Goal: Information Seeking & Learning: Check status

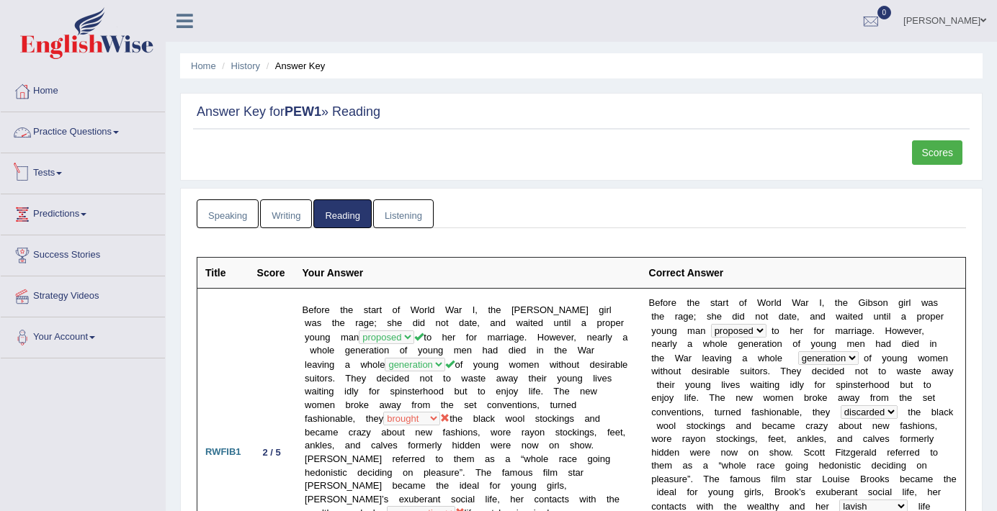
click at [75, 131] on link "Practice Questions" at bounding box center [83, 130] width 164 height 36
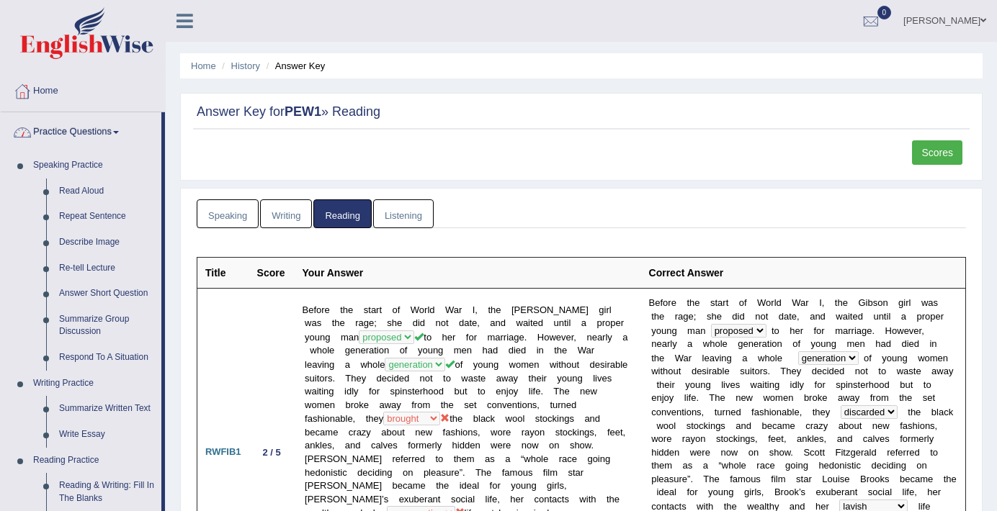
click at [75, 131] on link "Practice Questions" at bounding box center [81, 130] width 161 height 36
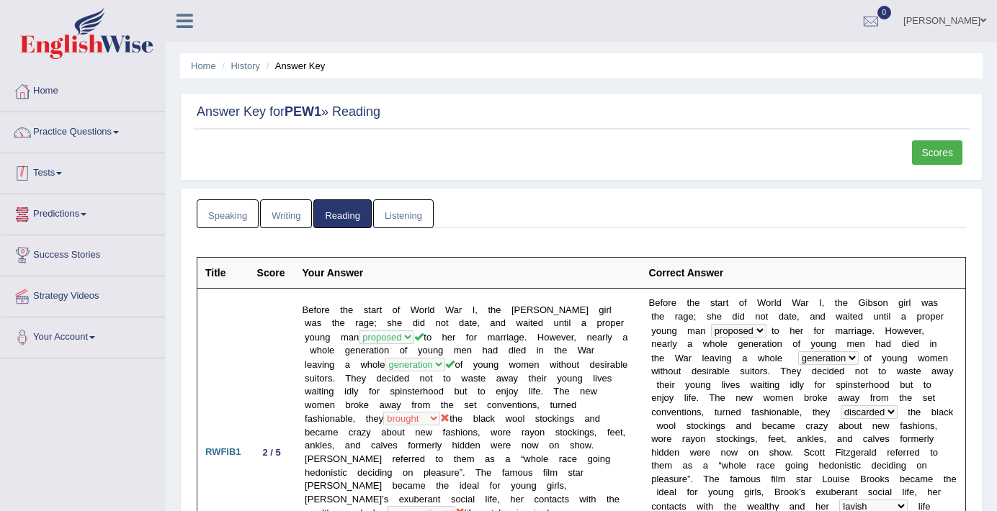
click at [75, 182] on link "Tests" at bounding box center [83, 171] width 164 height 36
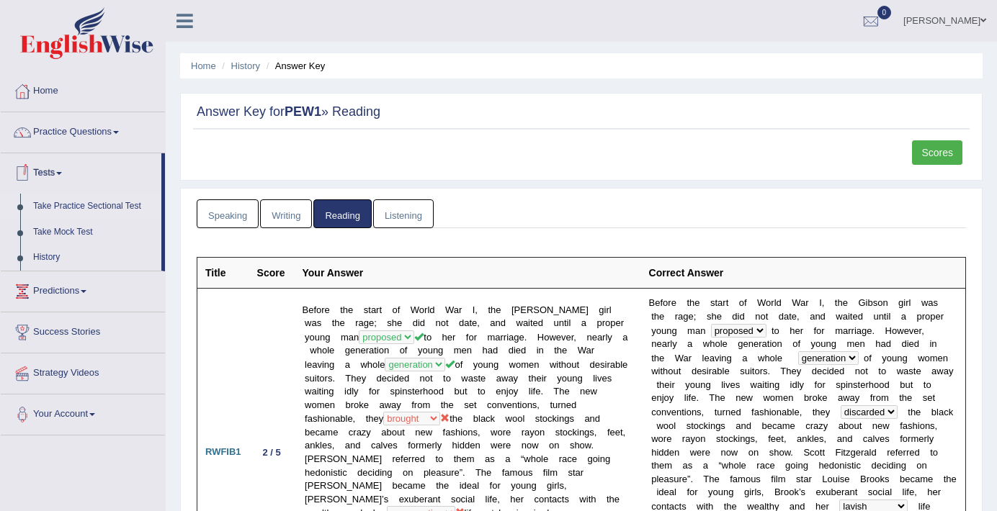
click at [79, 207] on link "Take Practice Sectional Test" at bounding box center [94, 207] width 135 height 26
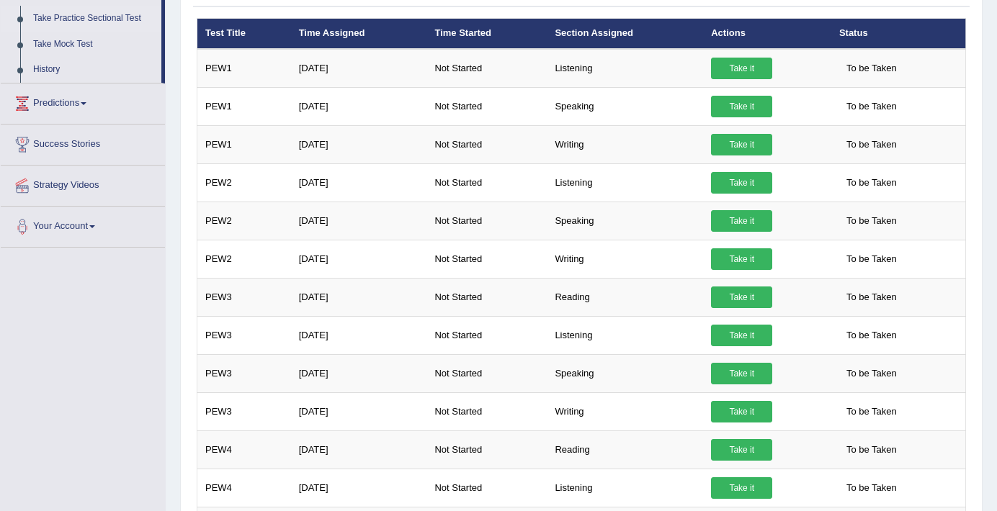
scroll to position [189, 0]
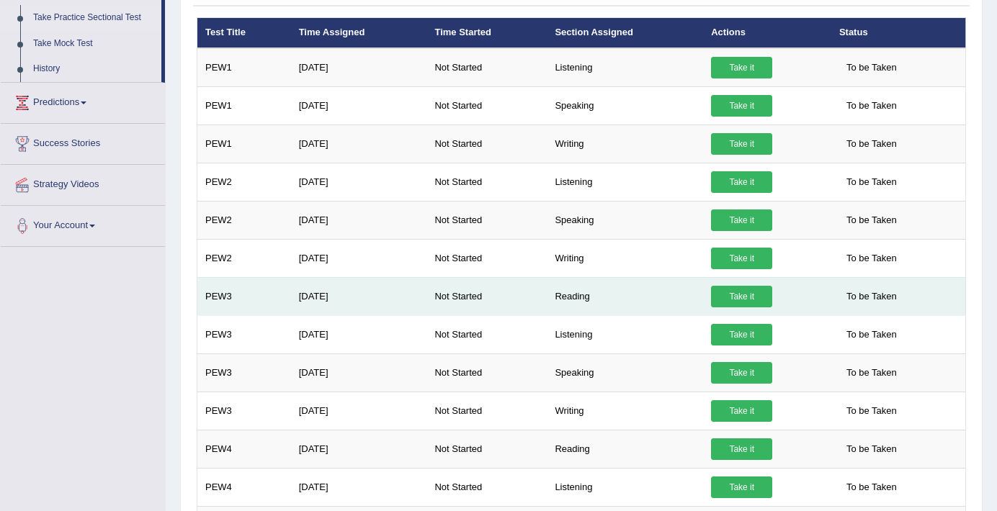
click at [745, 297] on link "Take it" at bounding box center [741, 297] width 61 height 22
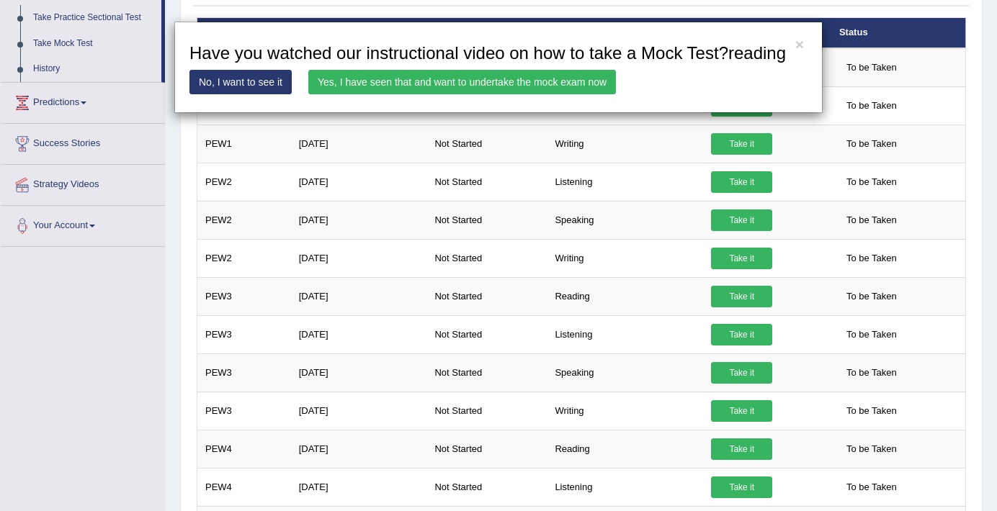
click at [549, 94] on link "Yes, I have seen that and want to undertake the mock exam now" at bounding box center [462, 82] width 308 height 24
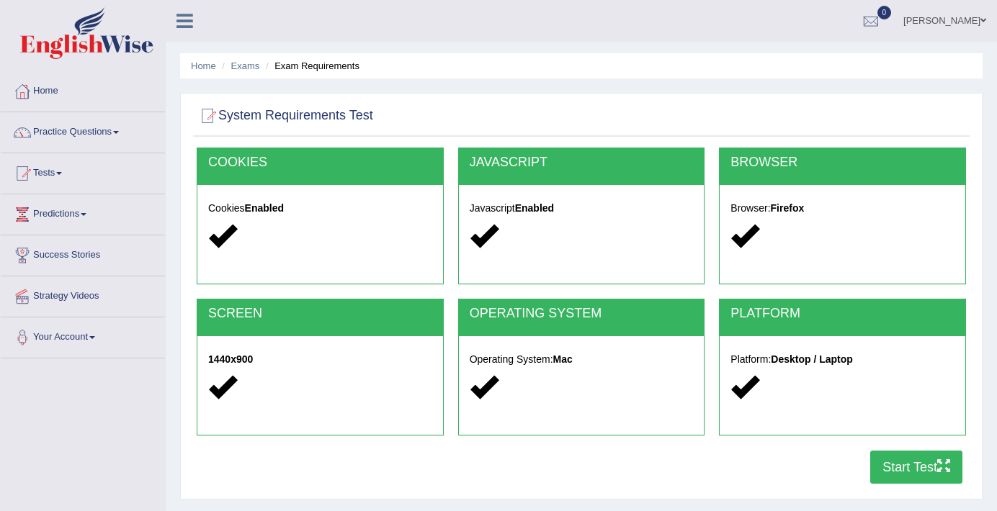
click at [902, 483] on button "Start Test" at bounding box center [916, 467] width 92 height 33
click at [41, 53] on img at bounding box center [86, 33] width 133 height 52
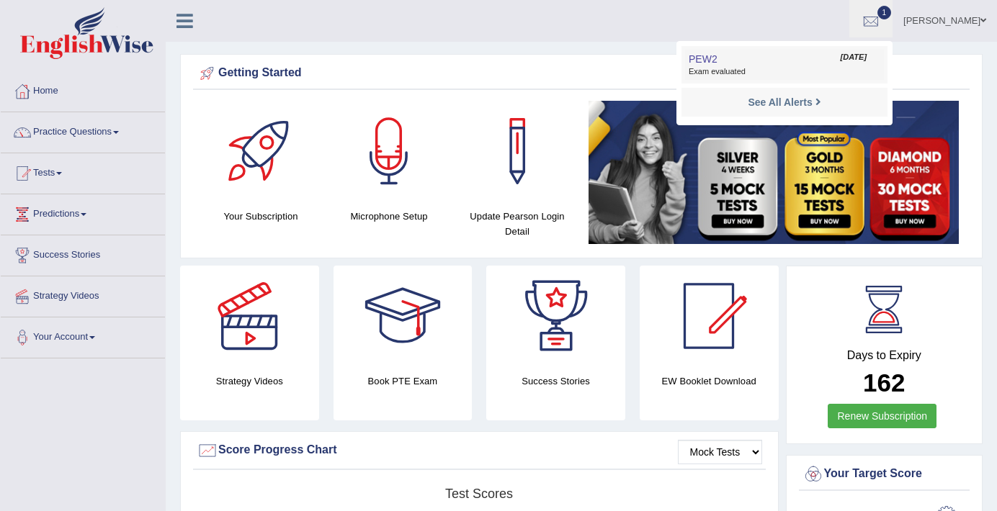
click at [836, 79] on link "PEW2 Sep 7, 2025 Exam evaluated" at bounding box center [784, 65] width 199 height 30
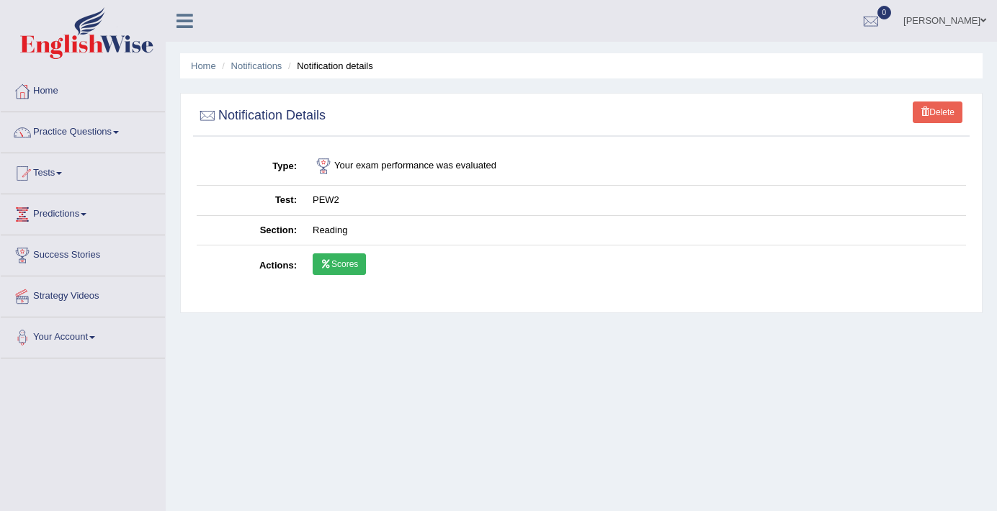
click at [346, 267] on link "Scores" at bounding box center [339, 265] width 53 height 22
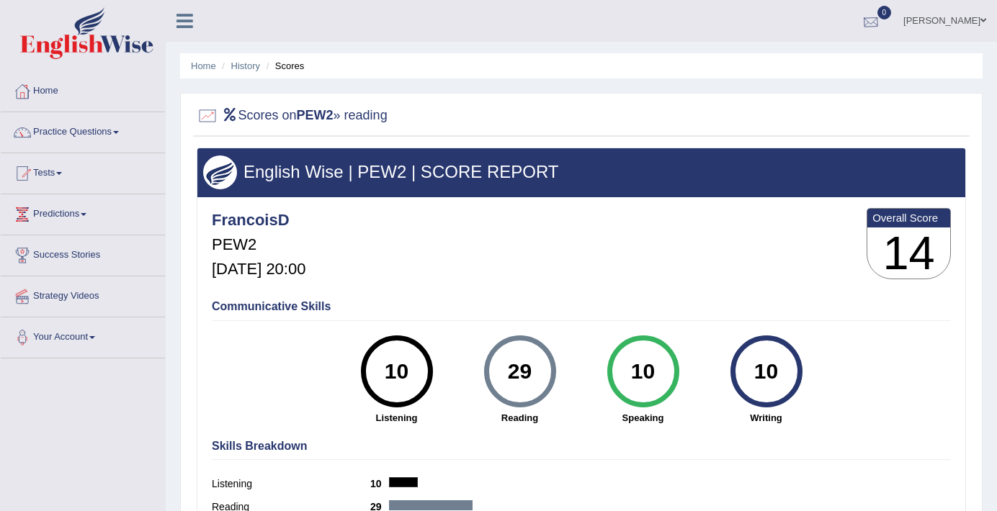
click at [869, 18] on div at bounding box center [871, 22] width 22 height 22
click at [807, 61] on strong "See All Alerts" at bounding box center [780, 61] width 64 height 12
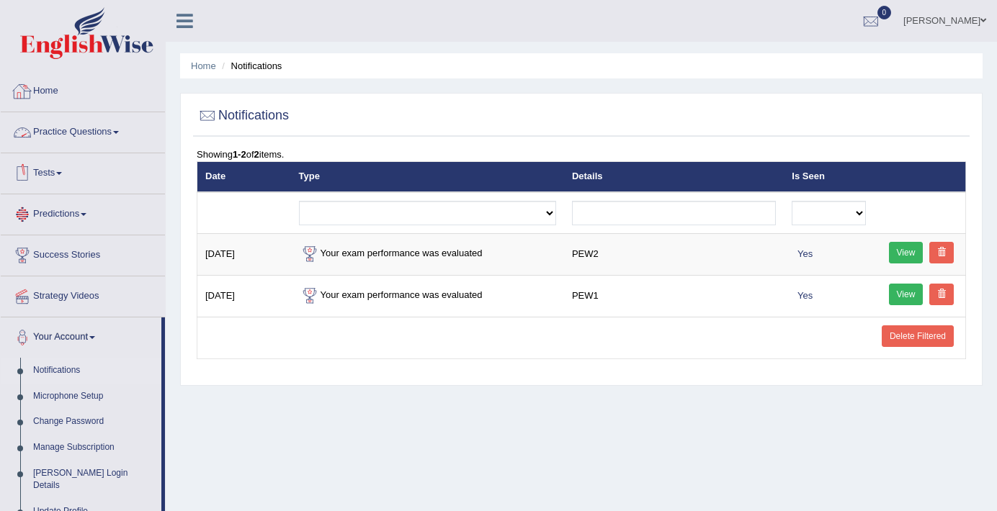
click at [66, 90] on link "Home" at bounding box center [83, 89] width 164 height 36
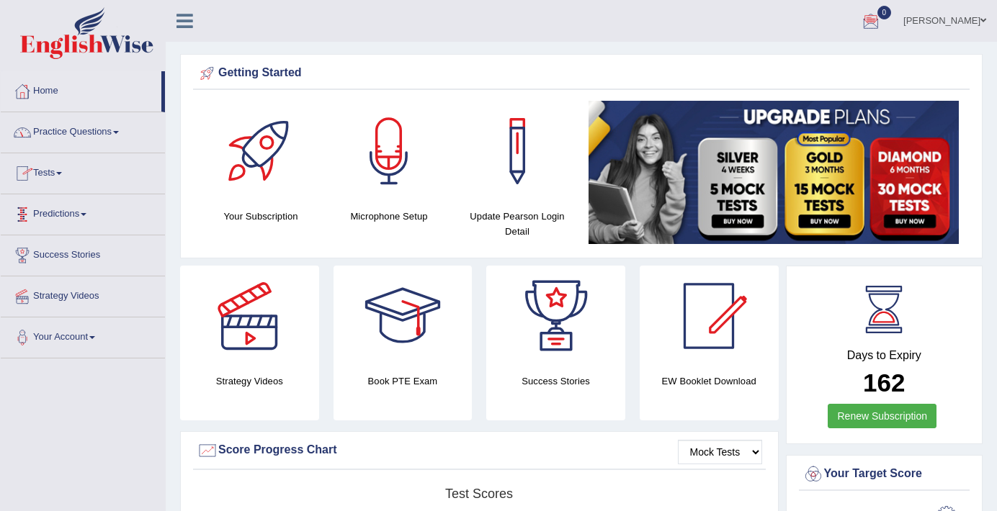
click at [51, 218] on link "Predictions" at bounding box center [83, 212] width 164 height 36
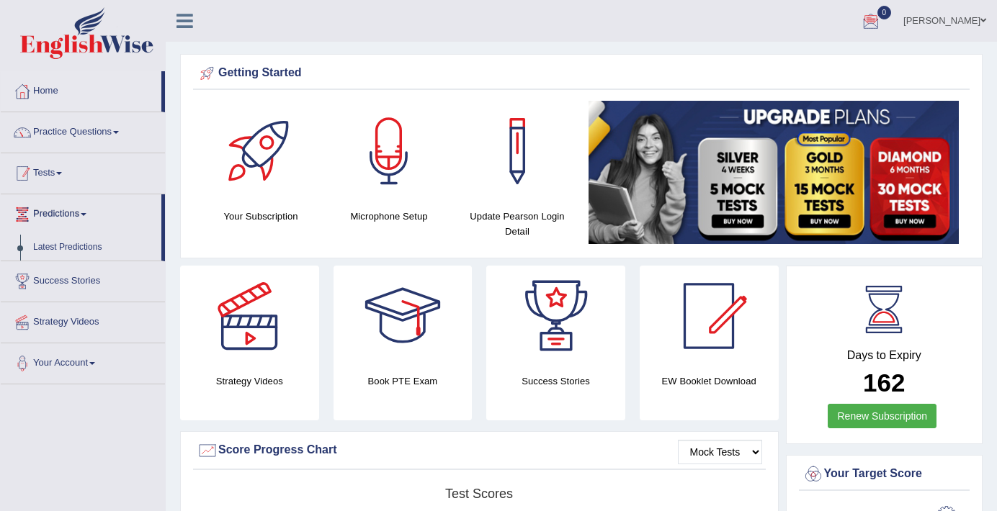
click at [53, 181] on link "Tests" at bounding box center [83, 171] width 164 height 36
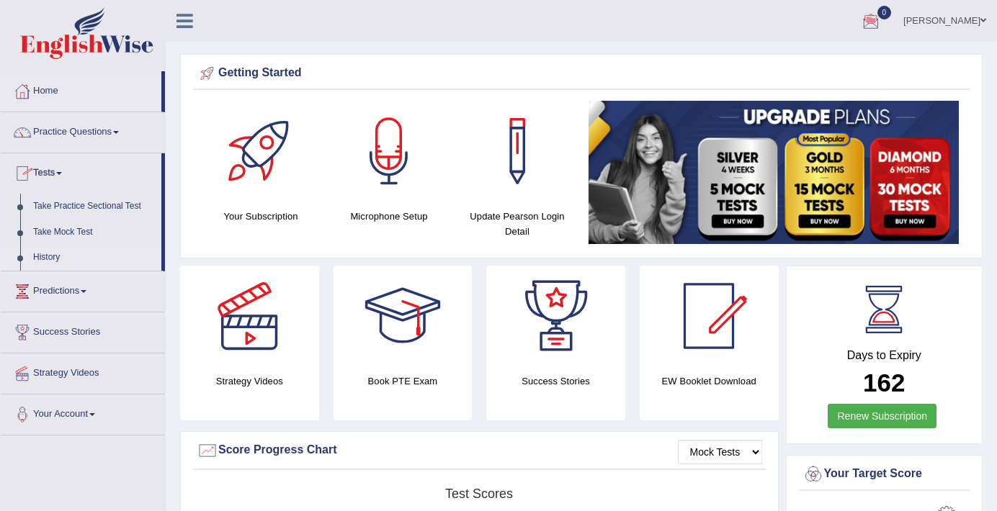
click at [62, 258] on link "History" at bounding box center [94, 258] width 135 height 26
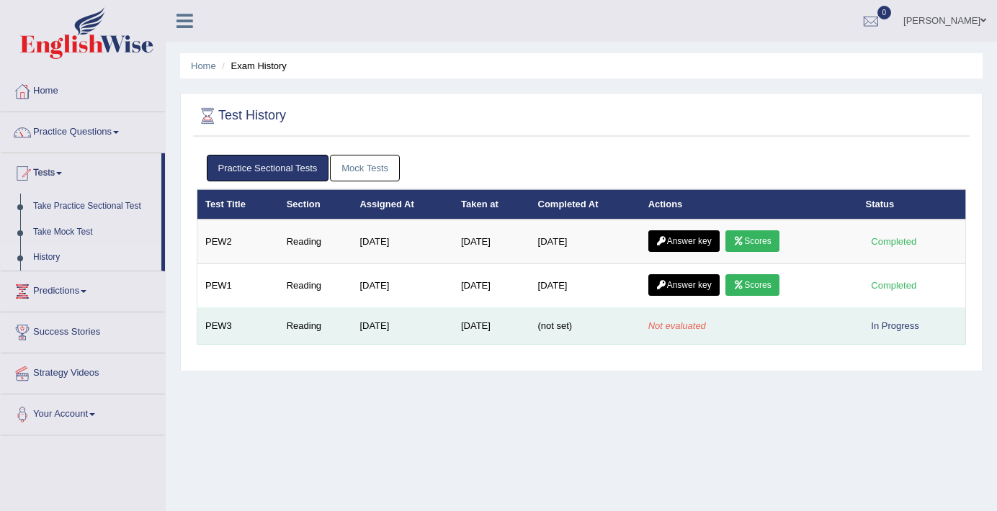
click at [678, 333] on td "Not evaluated" at bounding box center [749, 326] width 218 height 37
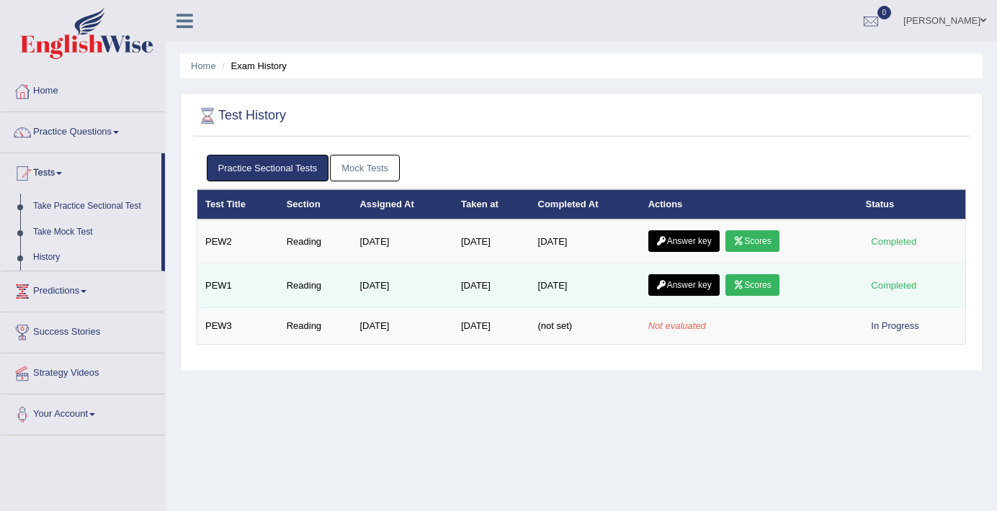
click at [678, 284] on link "Answer key" at bounding box center [683, 285] width 71 height 22
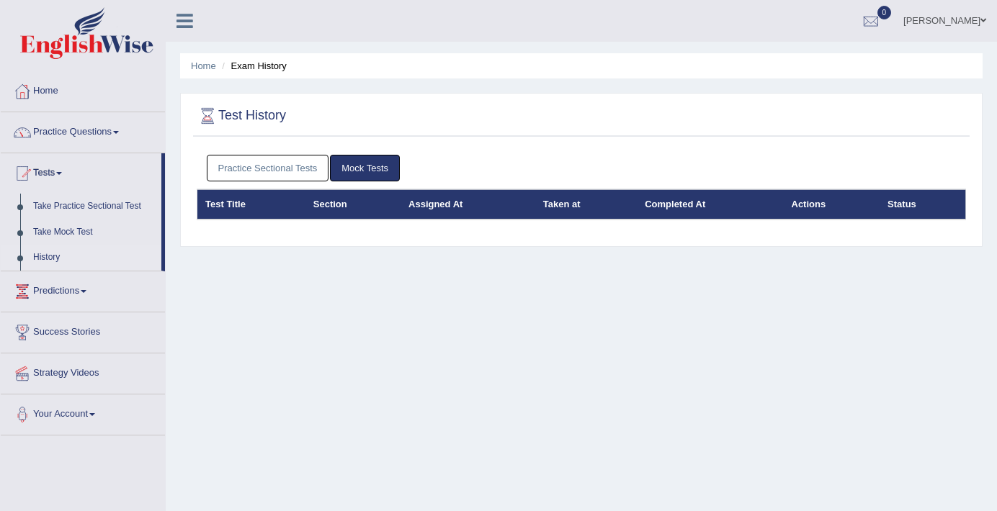
click at [237, 166] on link "Practice Sectional Tests" at bounding box center [268, 168] width 122 height 27
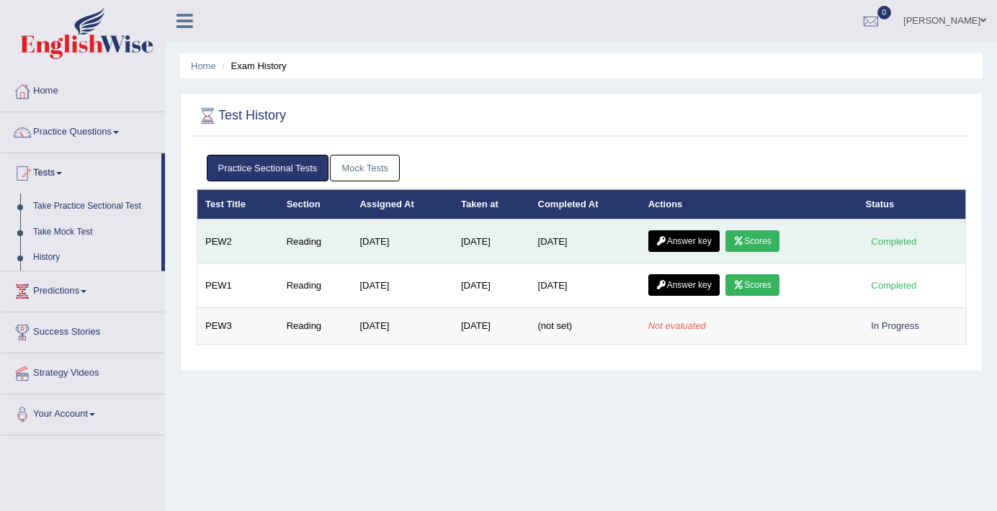
click at [691, 234] on link "Answer key" at bounding box center [683, 241] width 71 height 22
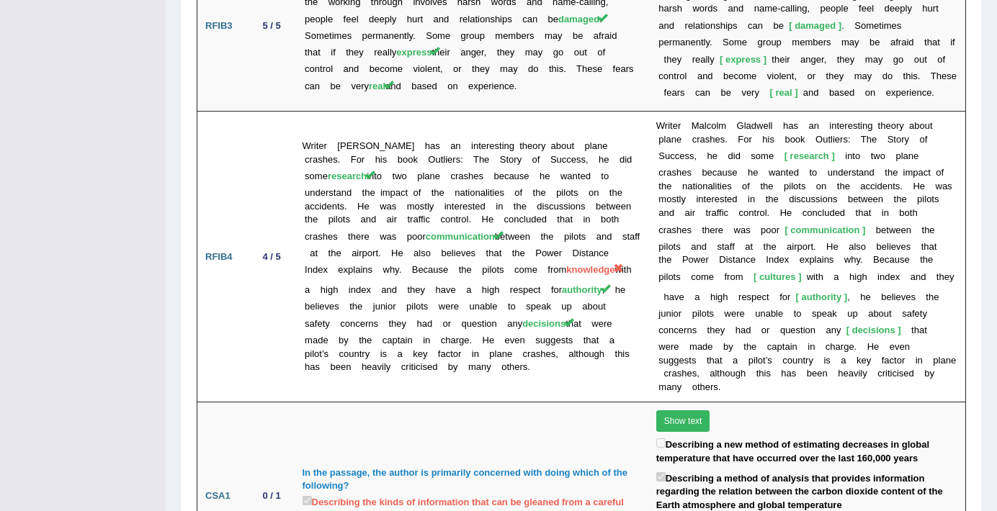
scroll to position [3382, 0]
